Goal: Find specific page/section: Find specific page/section

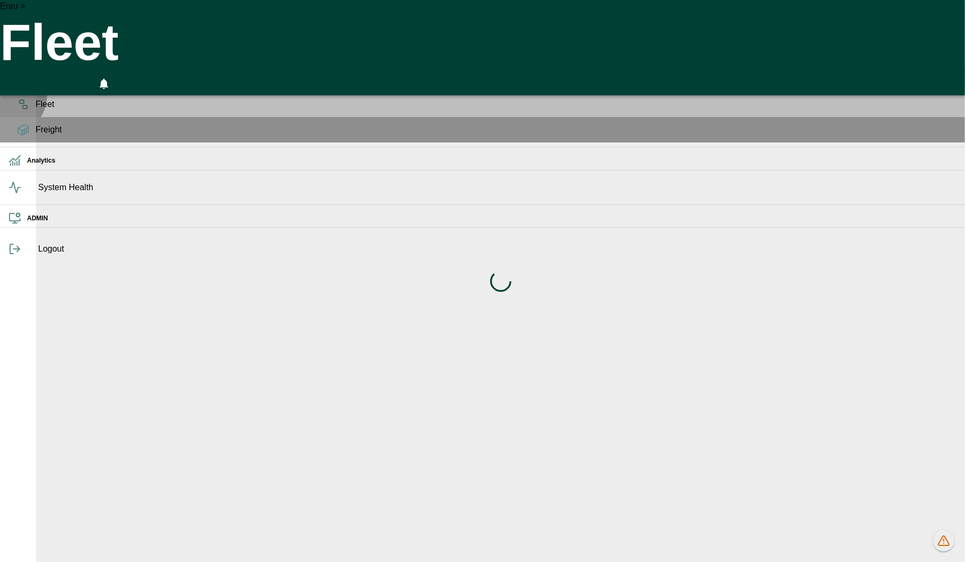
click at [3, 111] on div "Fleet" at bounding box center [482, 104] width 965 height 25
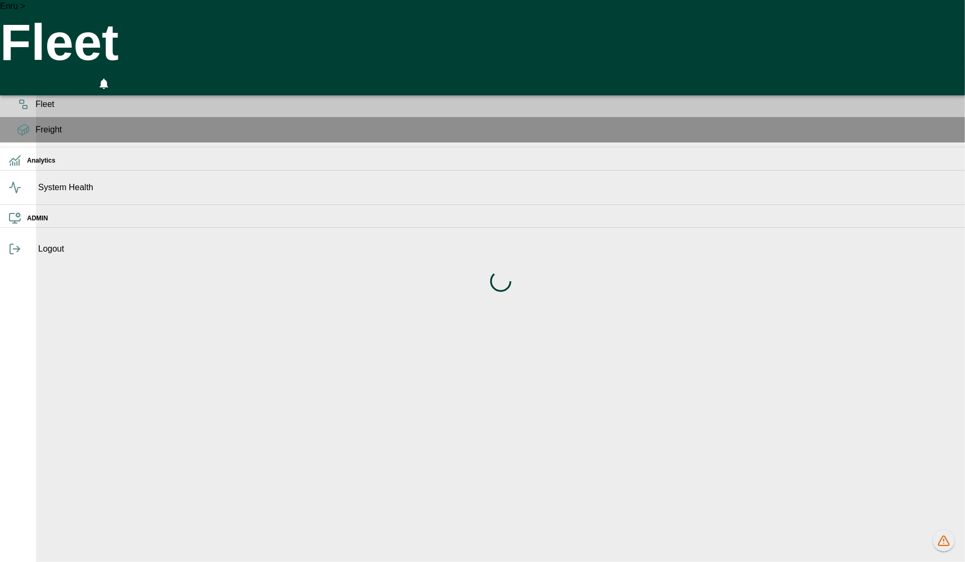
click at [22, 85] on icon at bounding box center [23, 79] width 13 height 13
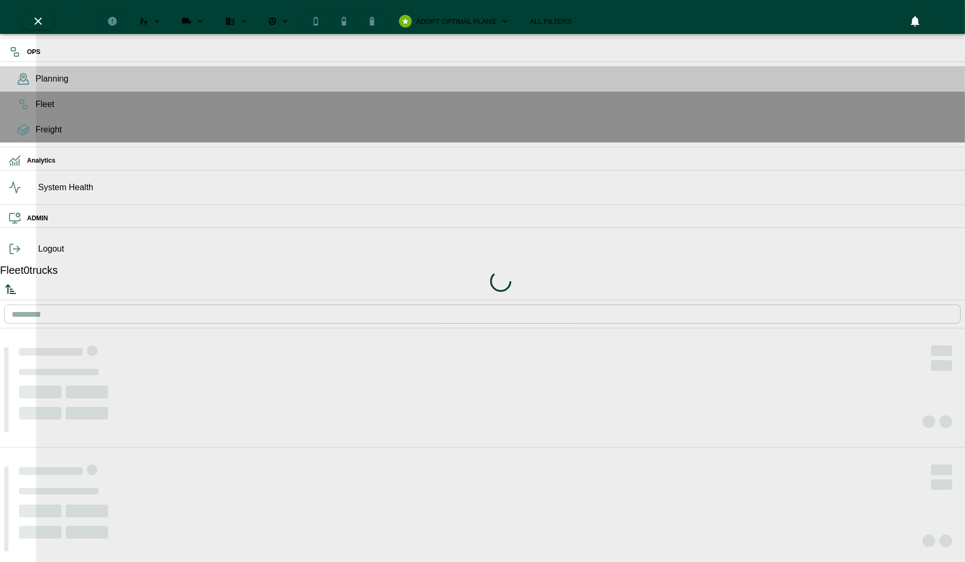
click at [430, 15] on div "Loading indicator" at bounding box center [500, 281] width 929 height 562
click at [388, 17] on div "Loading indicator" at bounding box center [500, 281] width 929 height 562
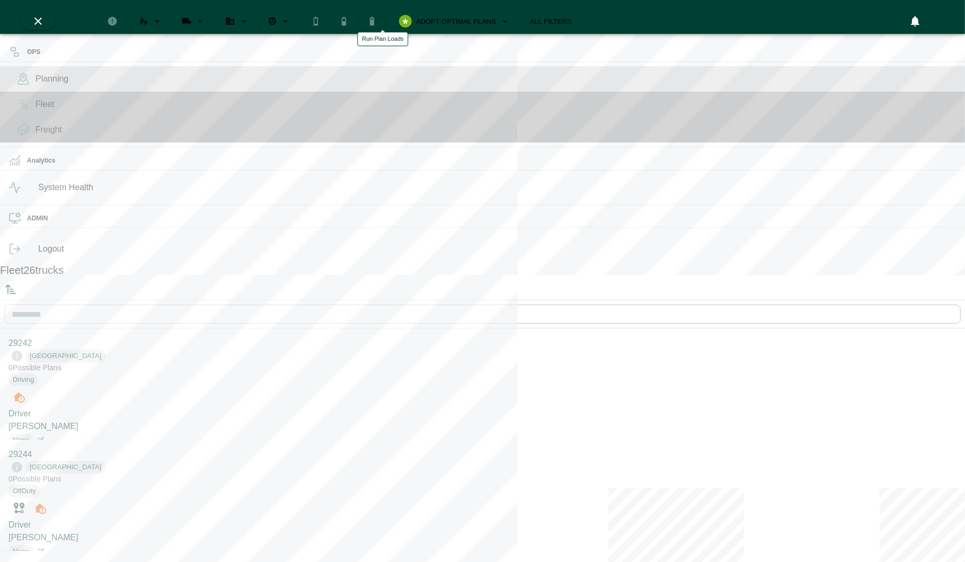
scroll to position [558, 197]
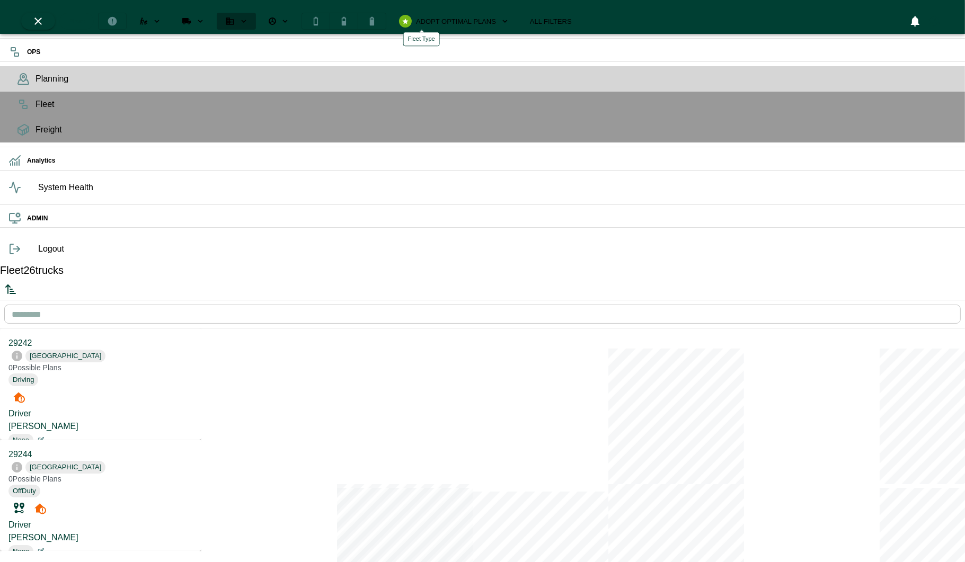
click at [249, 17] on icon "Fleet Type" at bounding box center [244, 21] width 10 height 10
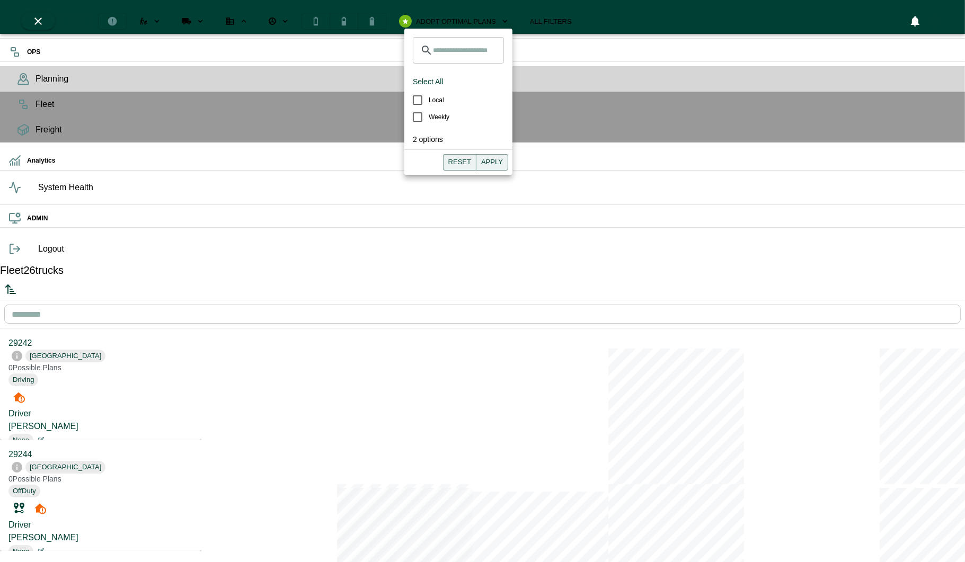
click at [249, 17] on icon "Fleet Type" at bounding box center [244, 21] width 10 height 10
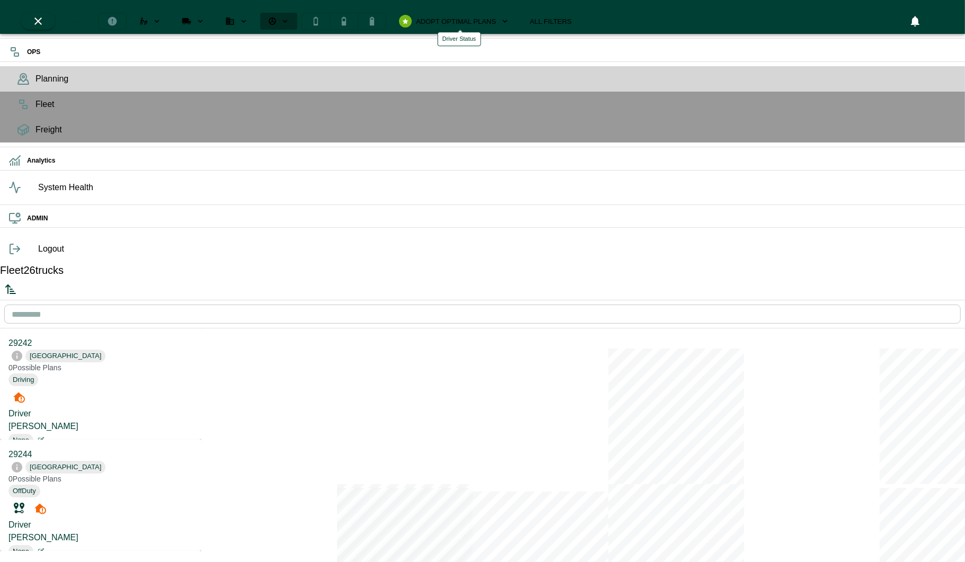
click at [290, 17] on icon "Driver Status" at bounding box center [285, 21] width 10 height 10
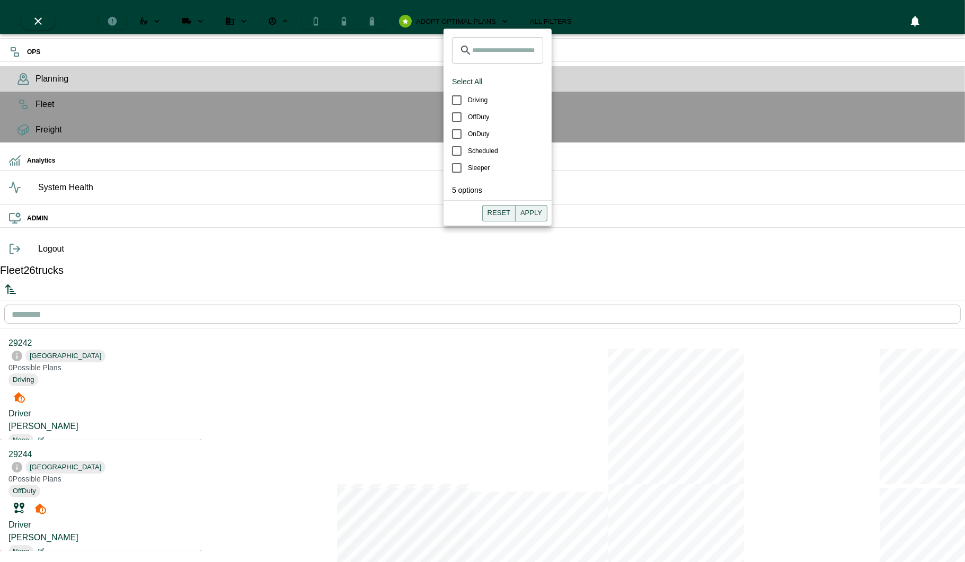
click at [290, 17] on icon "Driver Status" at bounding box center [285, 21] width 10 height 10
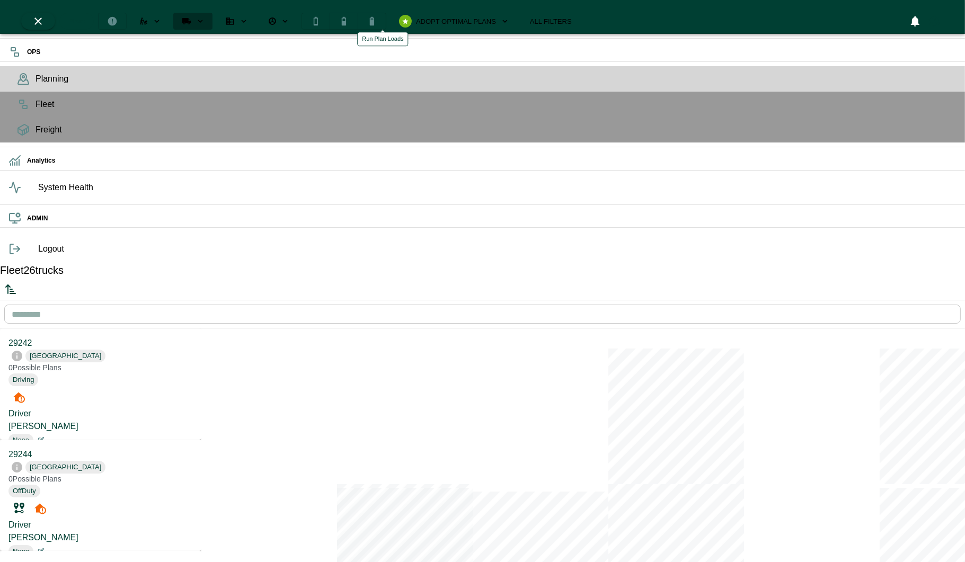
click at [205, 17] on icon "Run Plan Loads" at bounding box center [201, 21] width 10 height 10
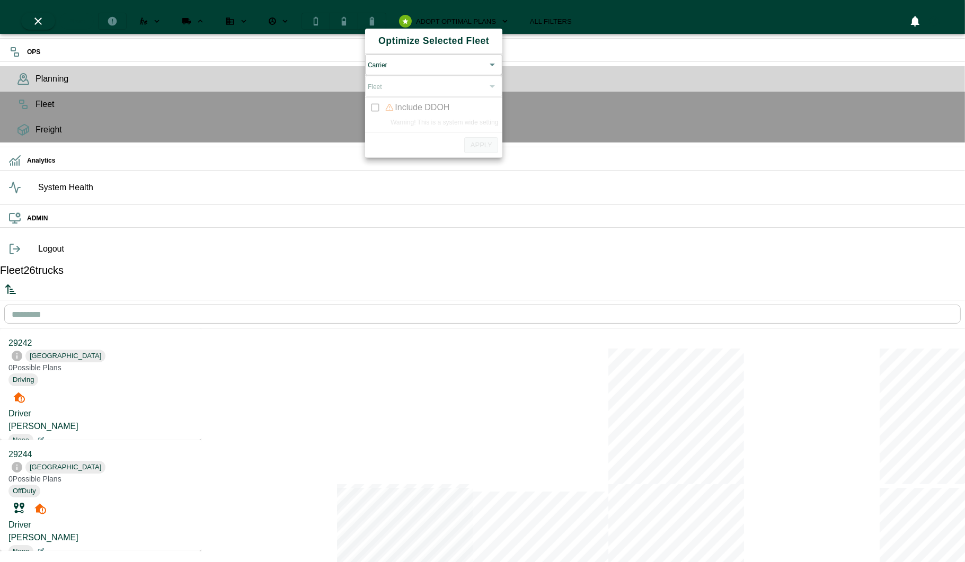
click at [148, 17] on icon "Carriers" at bounding box center [144, 20] width 8 height 7
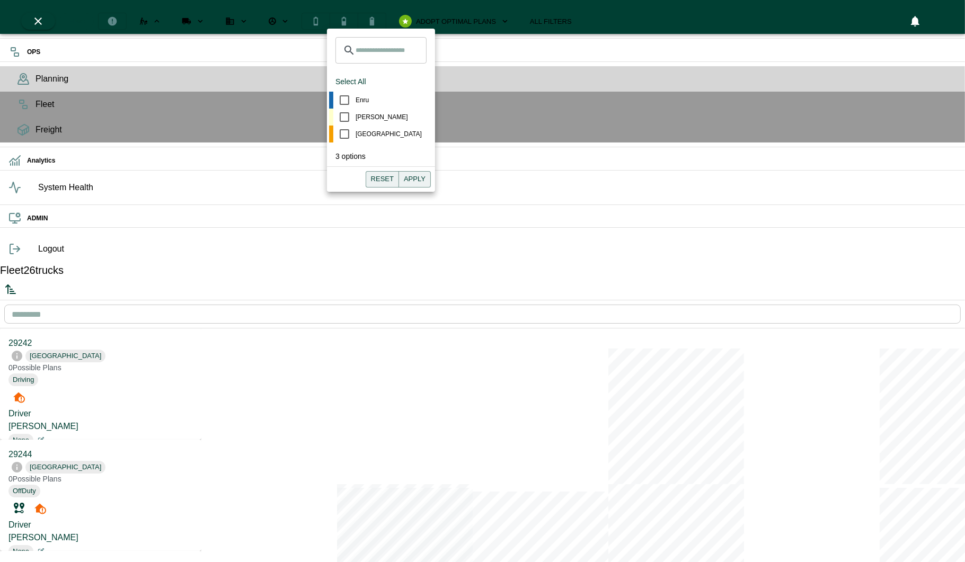
click at [205, 16] on icon "Run Plan Loads" at bounding box center [201, 21] width 10 height 10
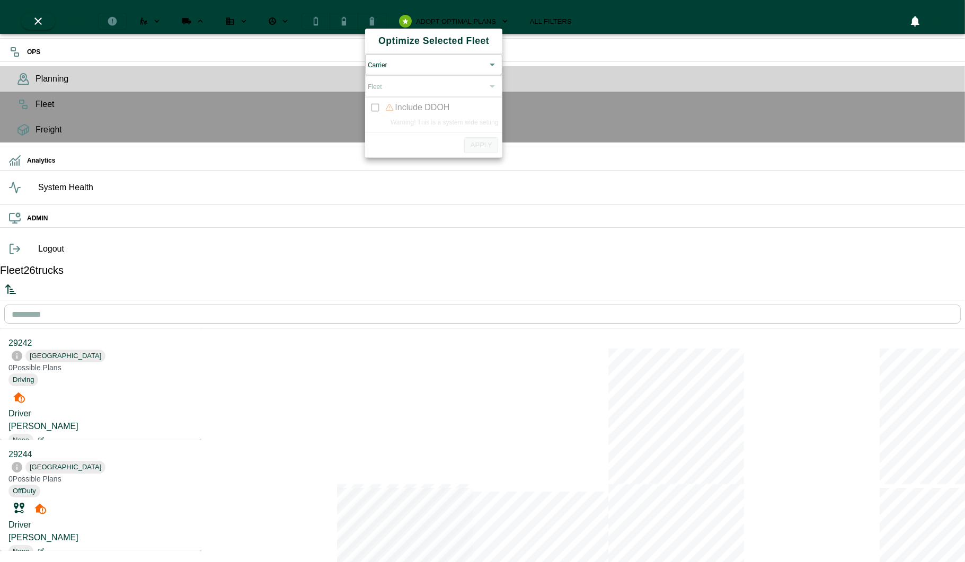
click at [409, 61] on body "OPS Planning Fleet Freight Analytics System Health ADMIN Logout Fleet 26 trucks…" at bounding box center [482, 445] width 965 height 891
click at [402, 146] on span "Hogan" at bounding box center [436, 150] width 112 height 13
type input "*****"
click at [439, 100] on body "OPS Planning Fleet Freight Analytics System Health ADMIN Logout Fleet 26 trucks…" at bounding box center [482, 445] width 965 height 891
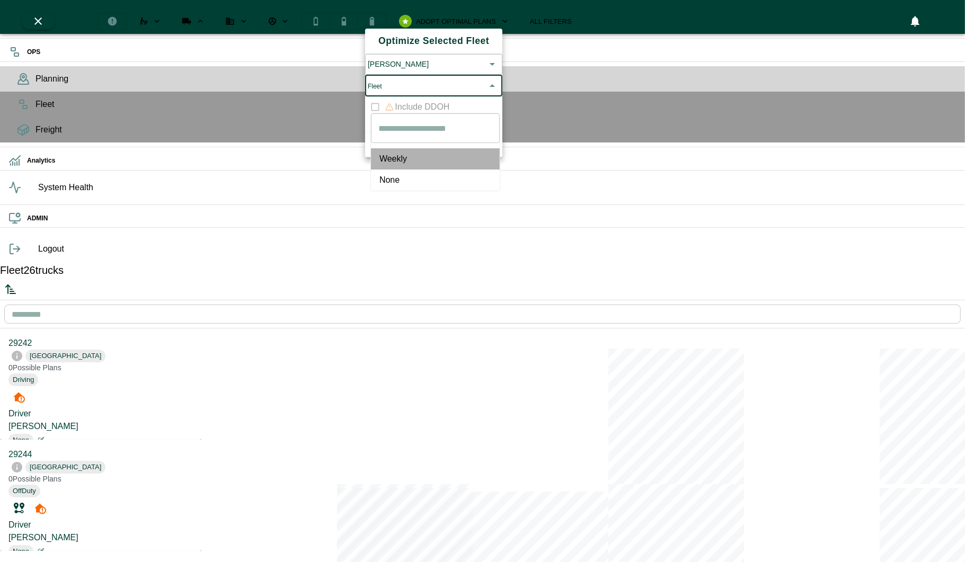
click at [404, 153] on span "Weekly" at bounding box center [436, 159] width 112 height 13
type input "******"
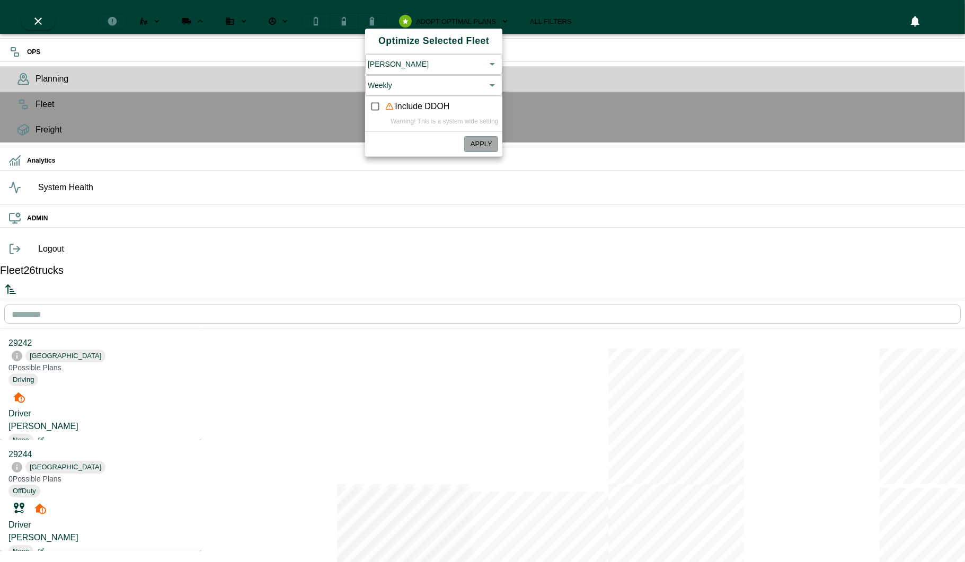
click at [486, 153] on button "Apply" at bounding box center [481, 144] width 34 height 16
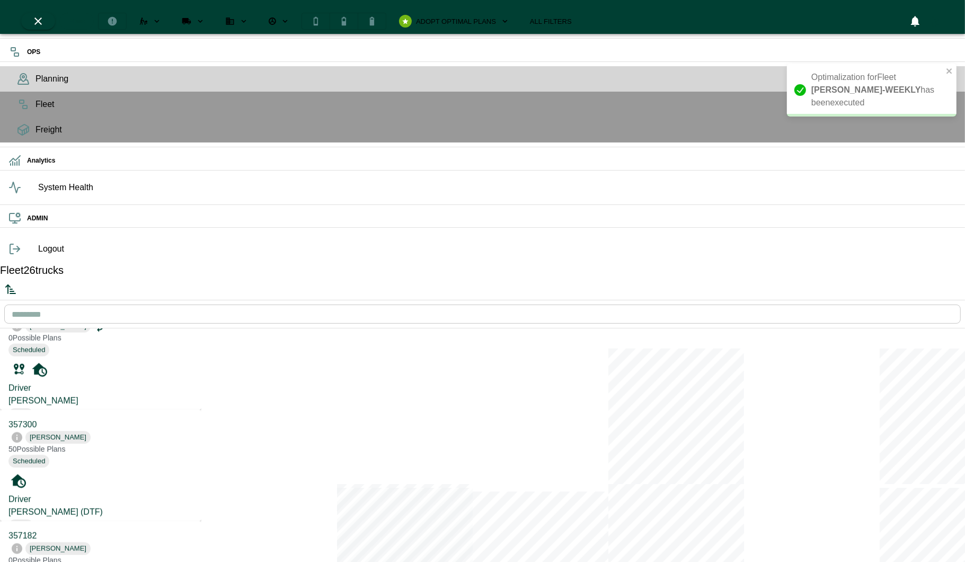
scroll to position [642, 0]
